Goal: Find specific page/section: Find specific page/section

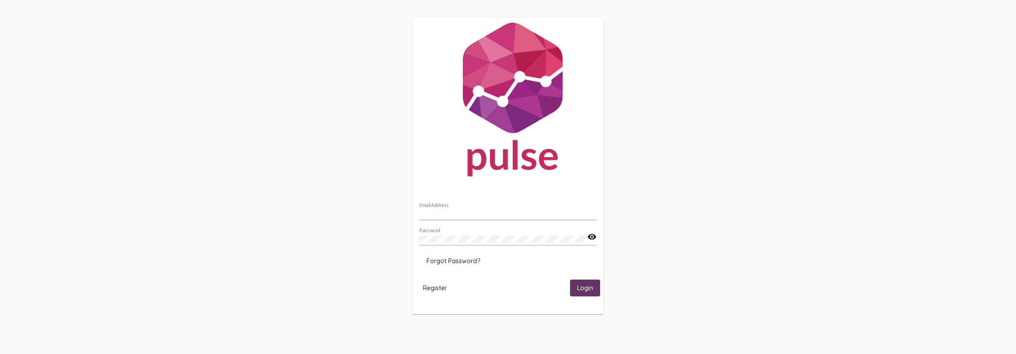
type input "[EMAIL_ADDRESS][DOMAIN_NAME]"
click at [580, 292] on span "Login" at bounding box center [585, 288] width 16 height 8
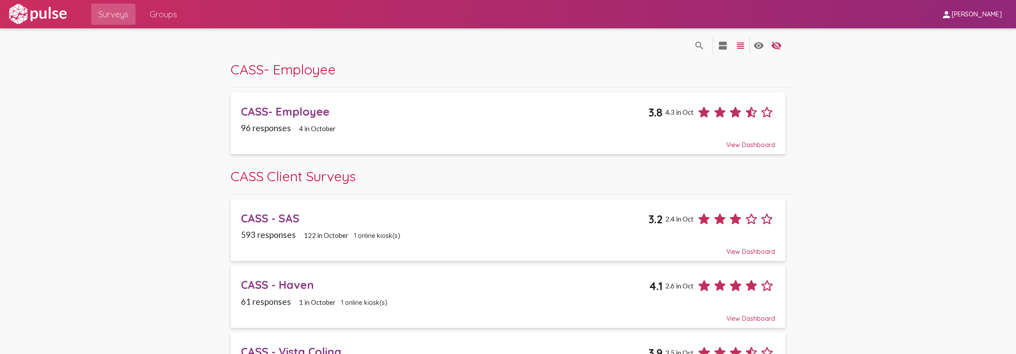
click at [271, 219] on div "CASS - SAS" at bounding box center [444, 218] width 407 height 14
